Goal: Task Accomplishment & Management: Use online tool/utility

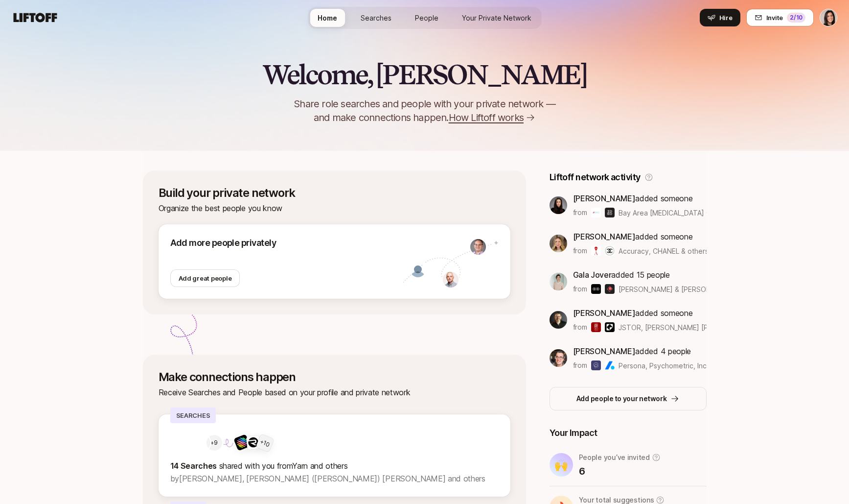
click at [370, 31] on div "Home Searches People Your Private Network Your Network Hire" at bounding box center [425, 17] width 234 height 35
click at [367, 21] on span "Searches" at bounding box center [376, 18] width 31 height 8
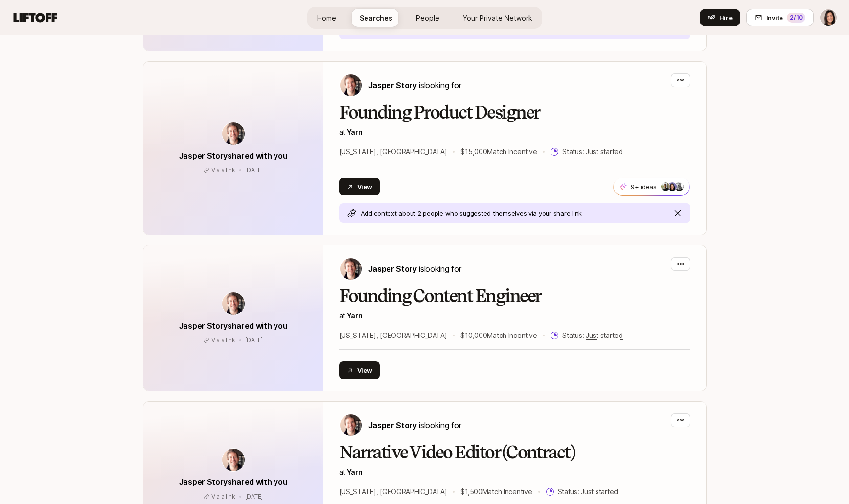
scroll to position [549, 0]
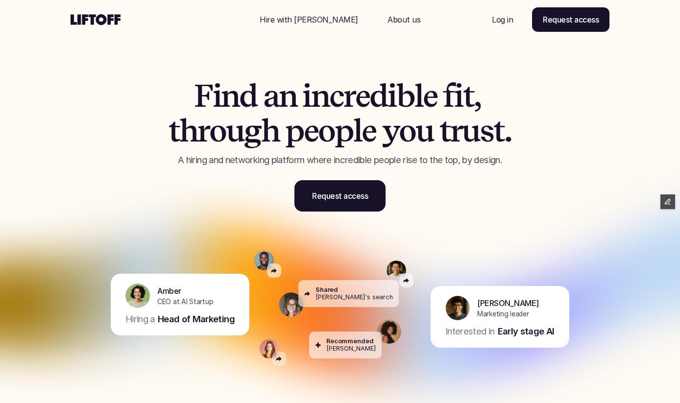
click at [154, 108] on h1 "F i n d a n i n c r e d i b l e f i t , t h r o u g h p e o p l e y o u t r u s…" at bounding box center [340, 113] width 416 height 69
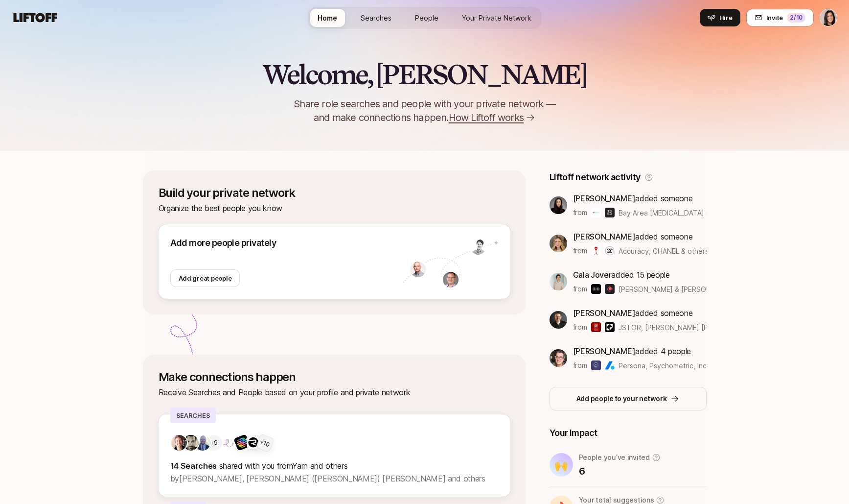
click at [389, 18] on span "Searches" at bounding box center [376, 18] width 31 height 8
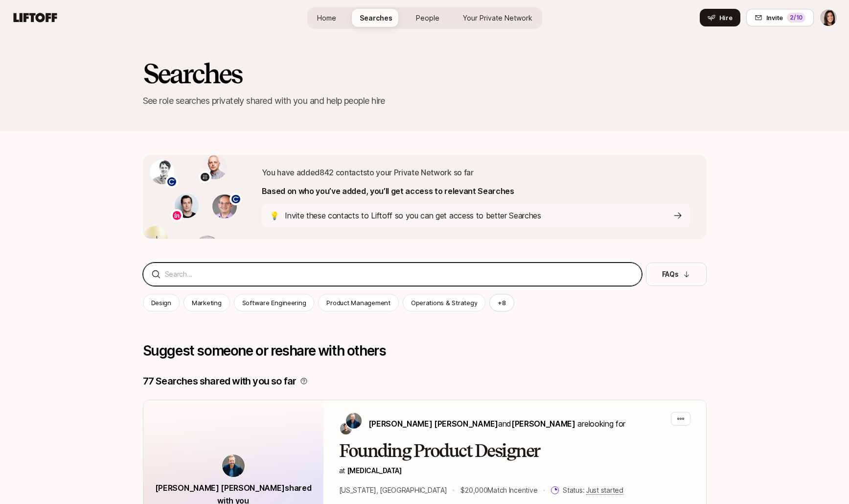
click at [300, 268] on input at bounding box center [399, 274] width 469 height 12
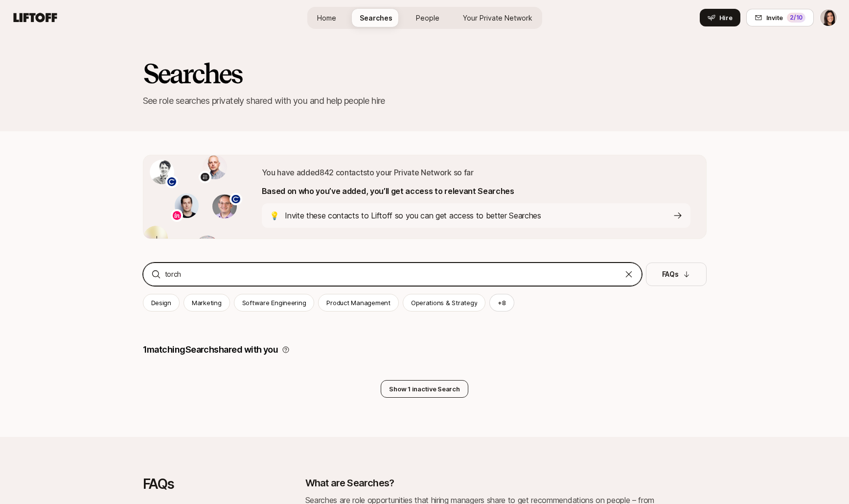
type input "torch"
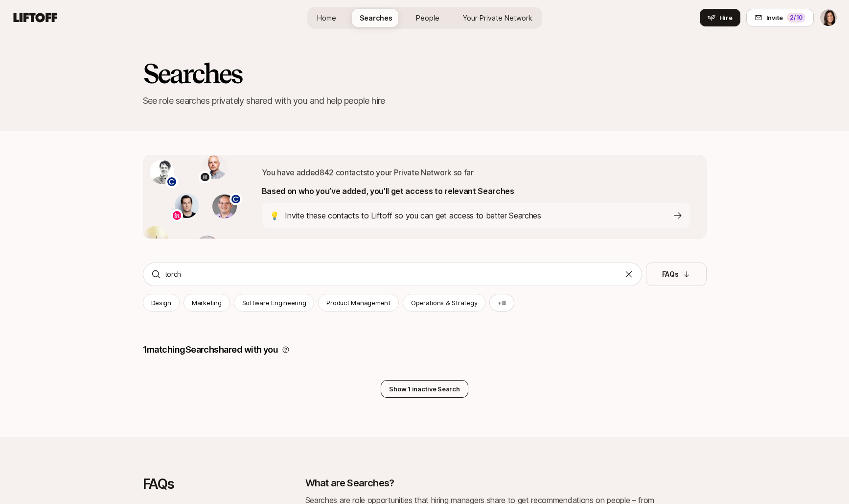
click at [401, 382] on button "Show 1 inactive Search" at bounding box center [424, 389] width 87 height 18
